Goal: Check status

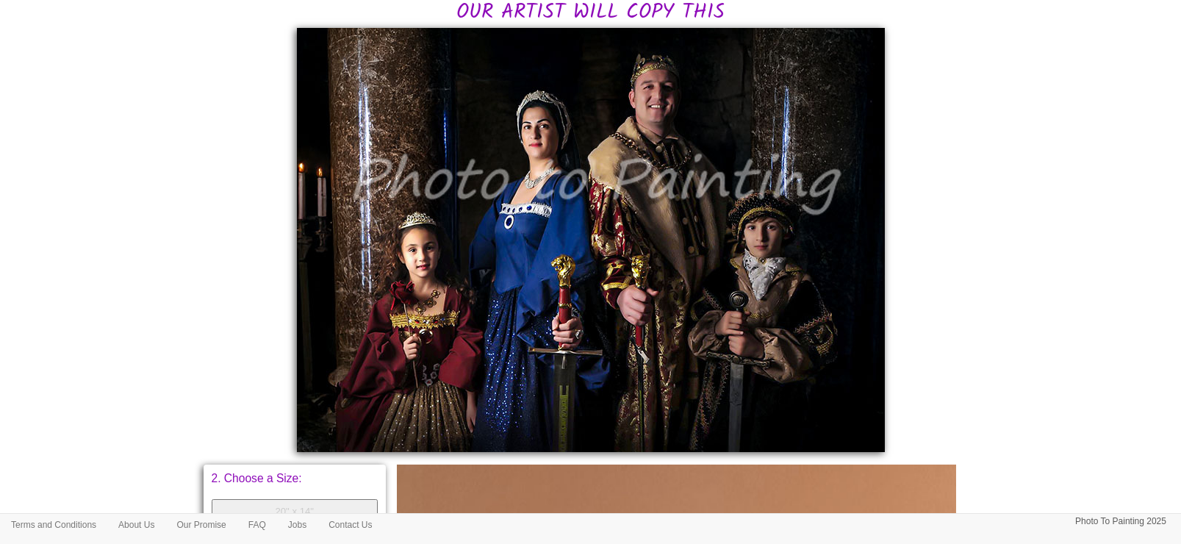
scroll to position [367, 0]
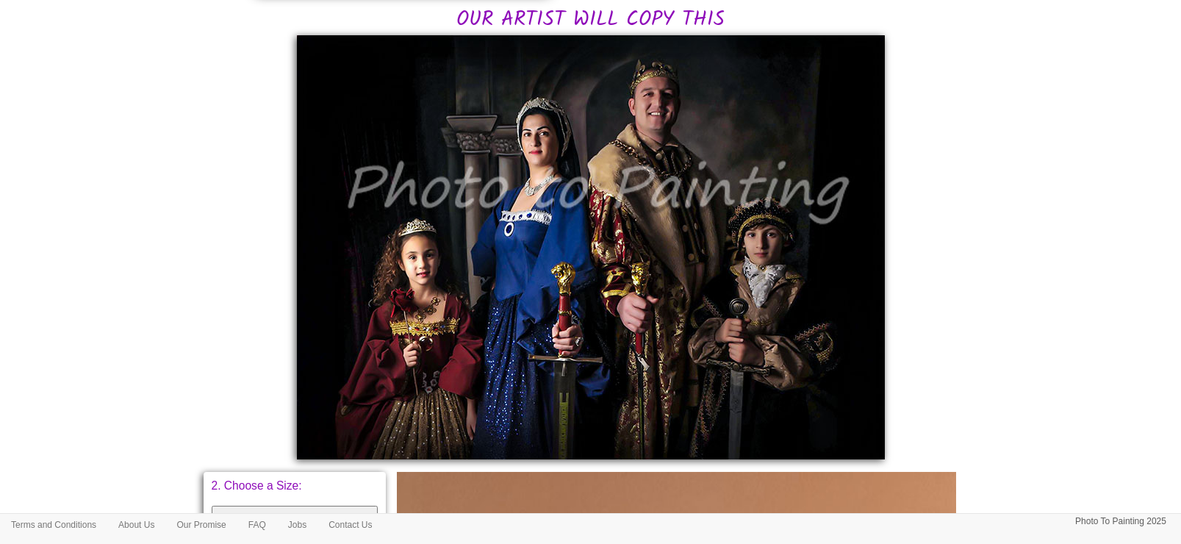
scroll to position [367, 0]
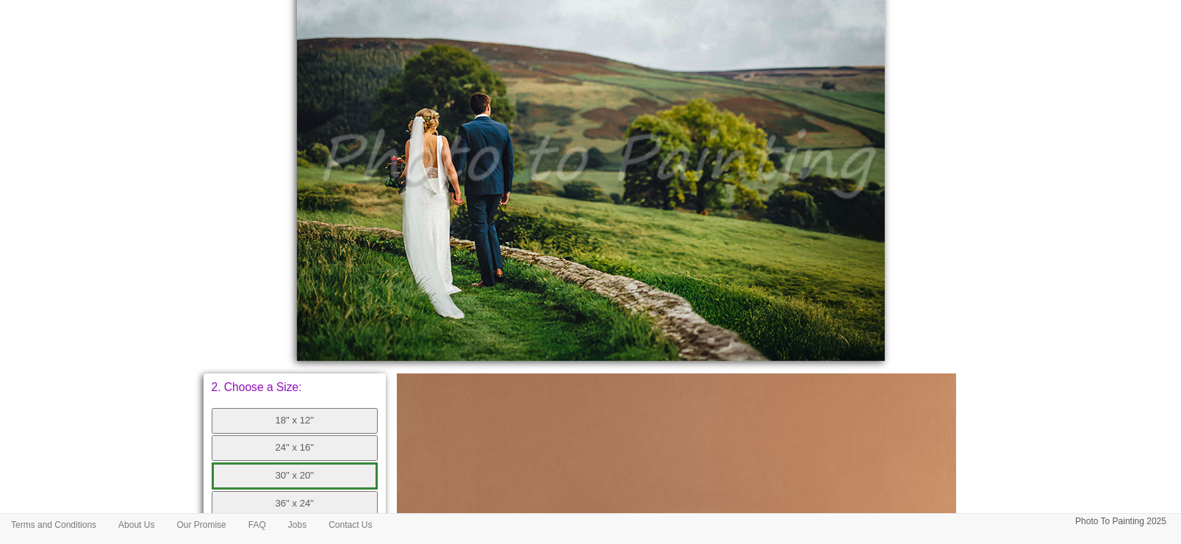
scroll to position [458, 0]
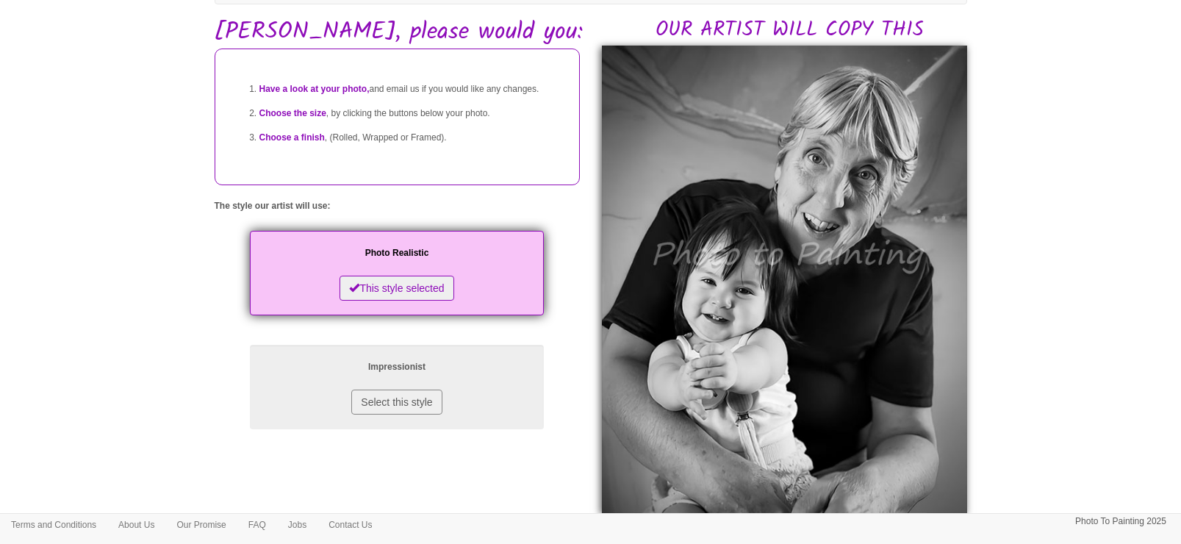
scroll to position [92, 0]
